Goal: Information Seeking & Learning: Learn about a topic

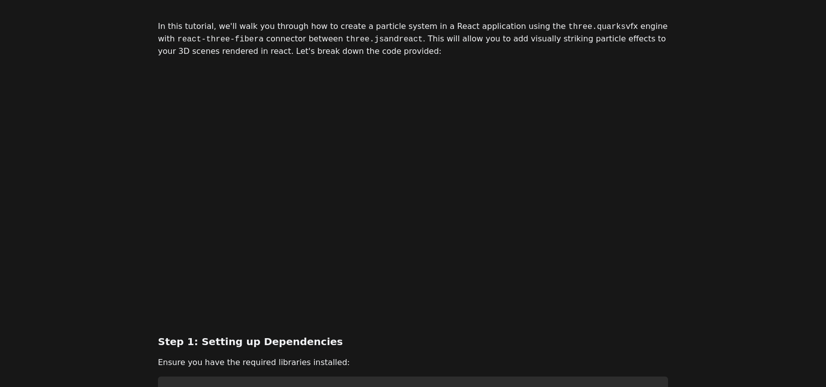
scroll to position [73, 0]
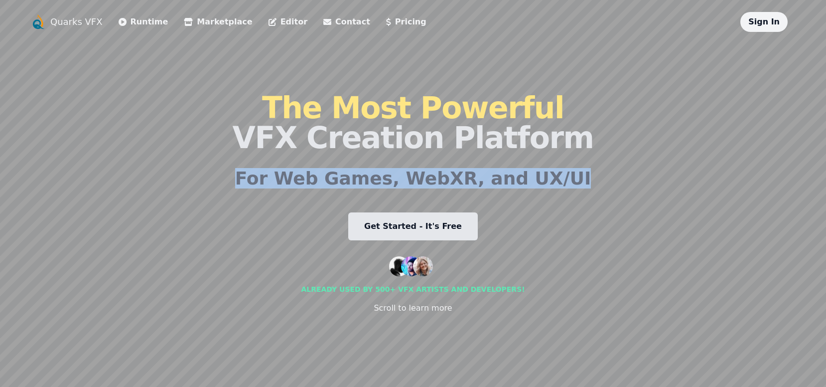
drag, startPoint x: 545, startPoint y: 204, endPoint x: 325, endPoint y: 159, distance: 223.8
click at [327, 157] on div "The Most Powerful VFX Creation Platform For Web Games, WebXR, and UX/UI Get Sta…" at bounding box center [412, 203] width 361 height 343
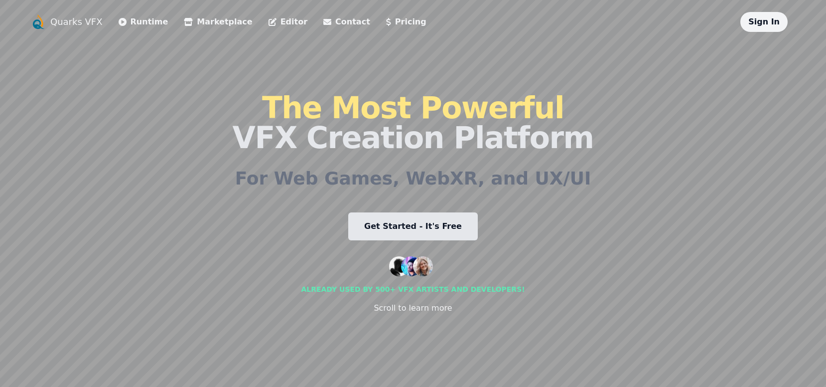
click at [272, 269] on div "The Most Powerful VFX Creation Platform For Web Games, WebXR, and UX/UI Get Sta…" at bounding box center [412, 203] width 361 height 343
click at [141, 28] on li "Runtime" at bounding box center [144, 22] width 50 height 20
click at [130, 23] on link "Runtime" at bounding box center [144, 22] width 50 height 12
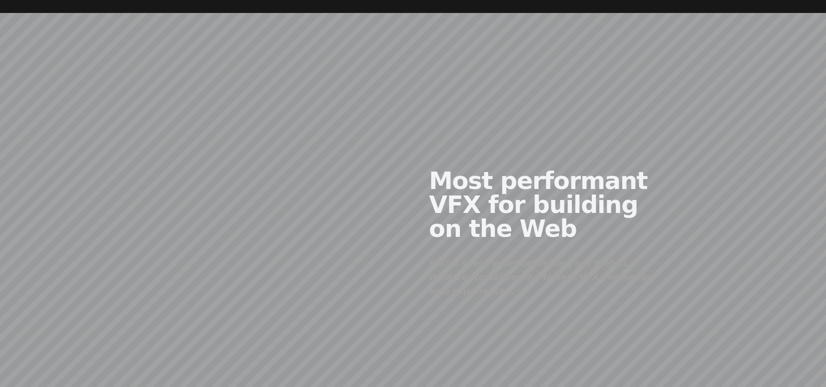
scroll to position [403, 0]
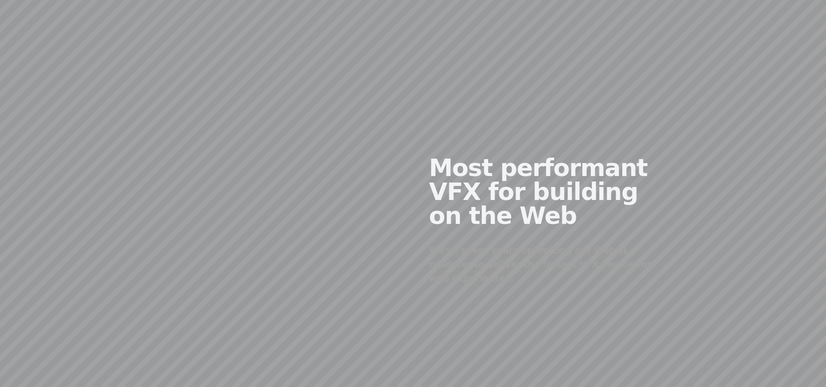
drag, startPoint x: 231, startPoint y: 240, endPoint x: 340, endPoint y: 226, distance: 110.5
click at [340, 226] on div at bounding box center [285, 212] width 255 height 241
drag, startPoint x: 262, startPoint y: 229, endPoint x: 290, endPoint y: 229, distance: 28.4
click at [284, 229] on div at bounding box center [285, 212] width 255 height 241
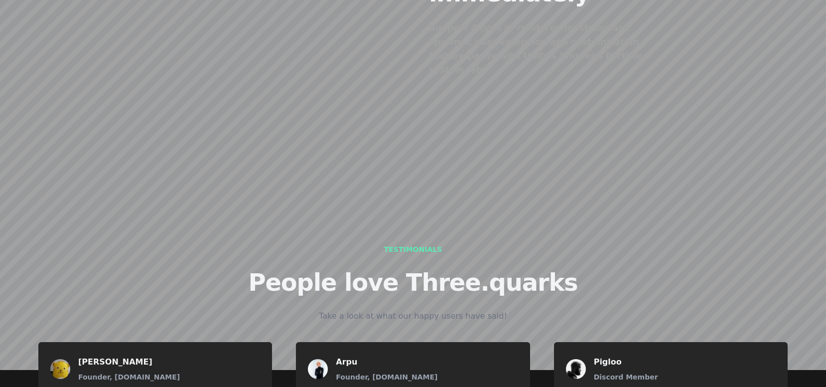
scroll to position [1152, 0]
